Goal: Task Accomplishment & Management: Complete application form

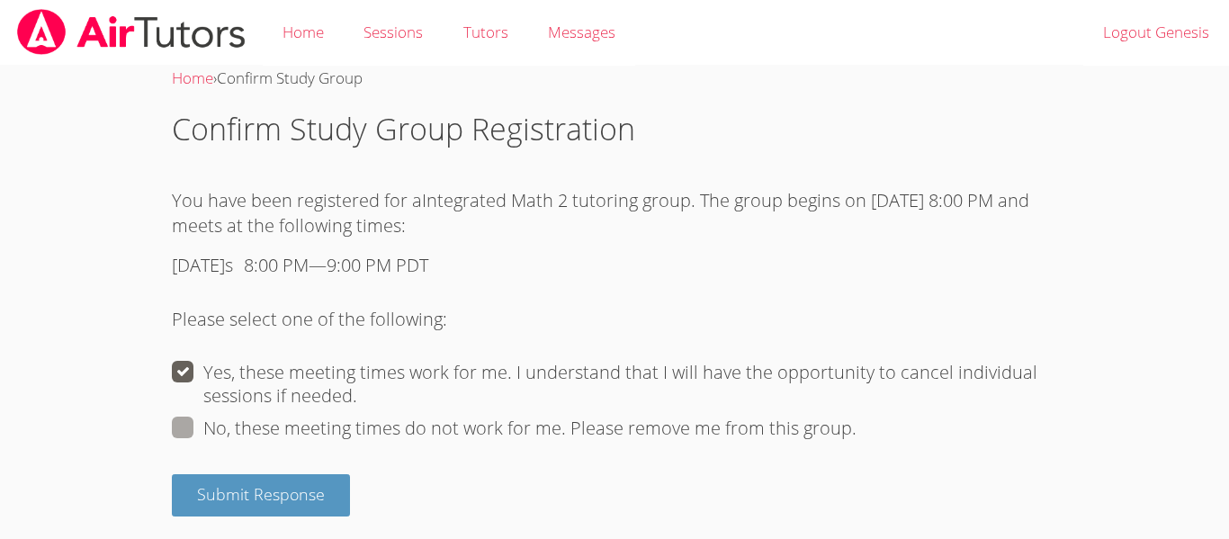
scroll to position [4, 0]
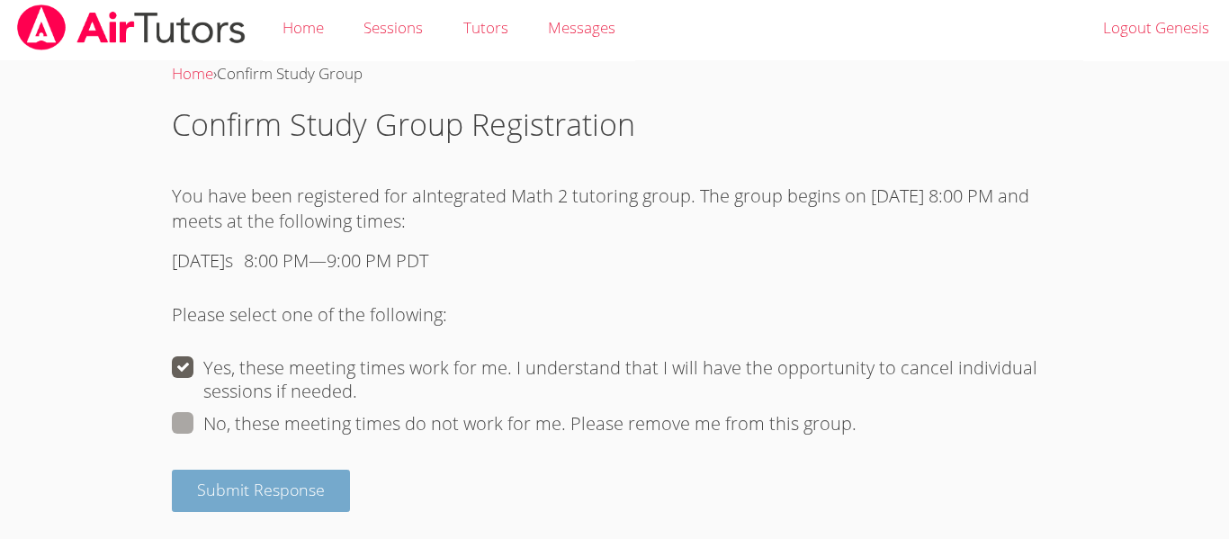
click at [264, 509] on button "Submit Response" at bounding box center [261, 491] width 178 height 42
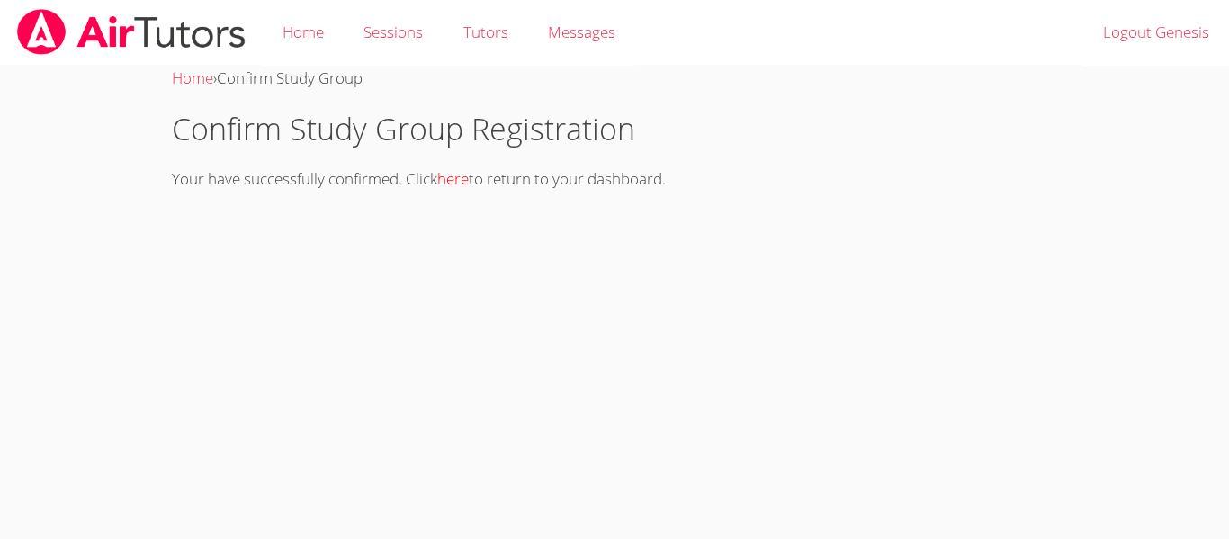
click at [456, 184] on link "here" at bounding box center [452, 178] width 31 height 21
